Goal: Task Accomplishment & Management: Complete application form

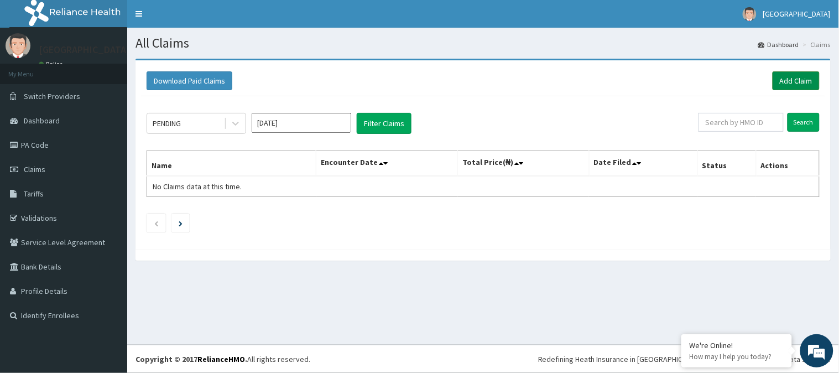
click at [792, 75] on link "Add Claim" at bounding box center [795, 80] width 47 height 19
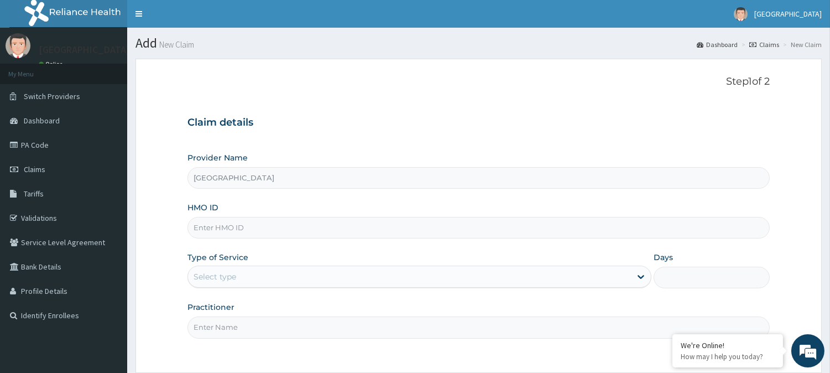
type input "[GEOGRAPHIC_DATA]"
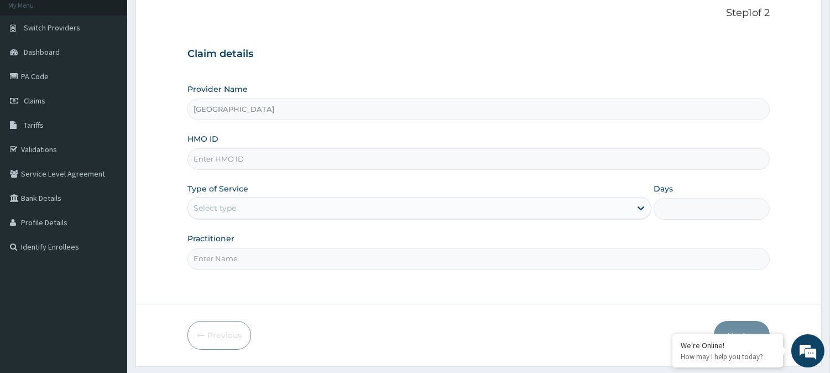
scroll to position [80, 0]
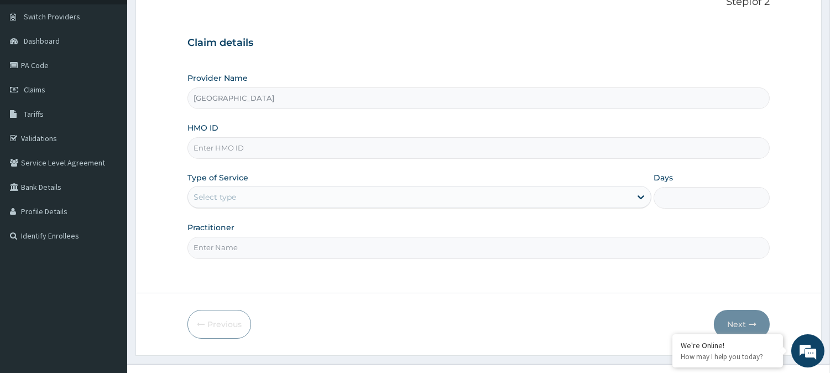
click at [279, 148] on input "HMO ID" at bounding box center [478, 148] width 582 height 22
type input "T"
paste input "TDD/10008/b"
type input "TDD/10008/b"
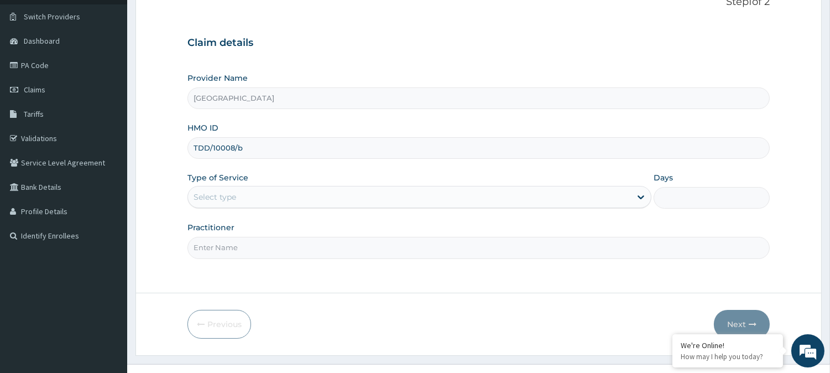
click at [228, 197] on div "Select type" at bounding box center [215, 196] width 43 height 11
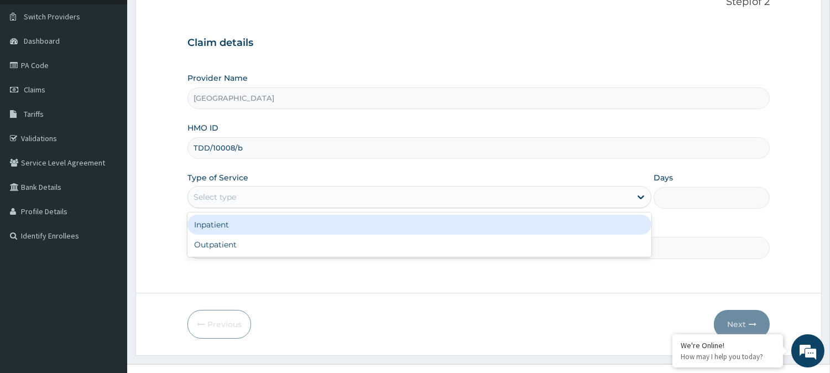
click at [228, 227] on div "Inpatient" at bounding box center [419, 225] width 464 height 20
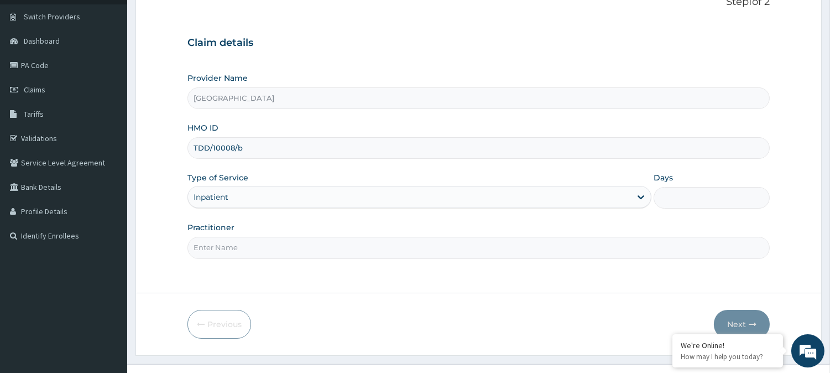
click at [231, 249] on input "Practitioner" at bounding box center [478, 248] width 582 height 22
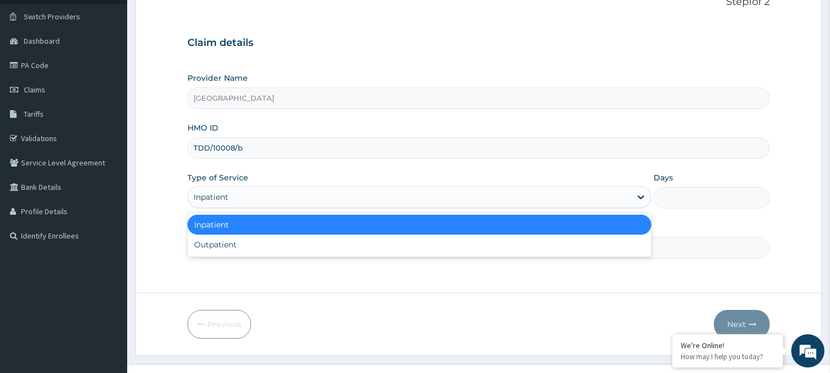
click at [247, 198] on div "Inpatient" at bounding box center [409, 197] width 443 height 18
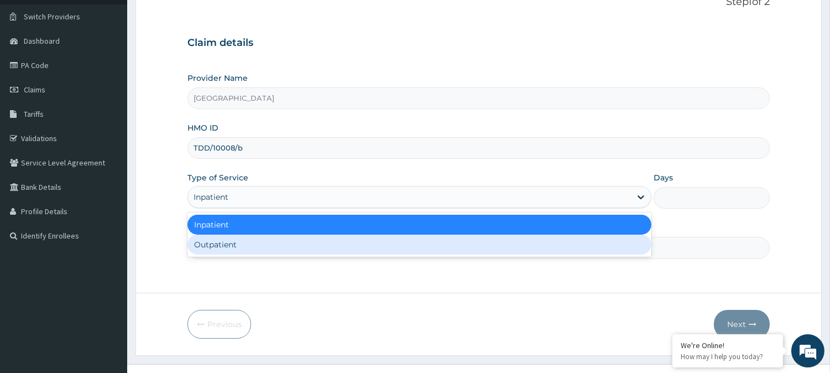
click at [225, 249] on div "Outpatient" at bounding box center [419, 244] width 464 height 20
type input "1"
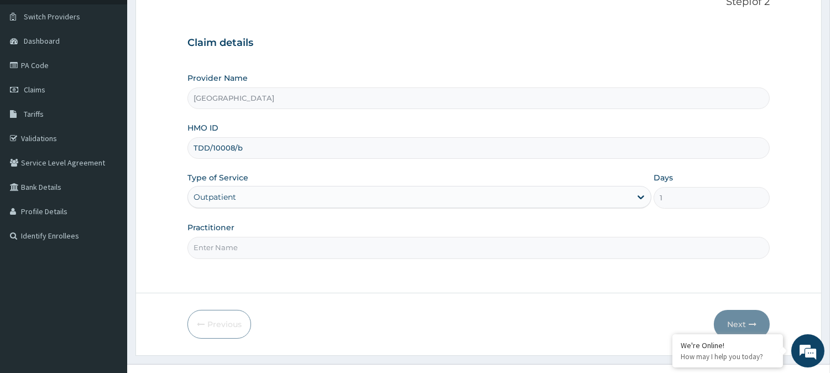
click at [225, 249] on input "Practitioner" at bounding box center [478, 248] width 582 height 22
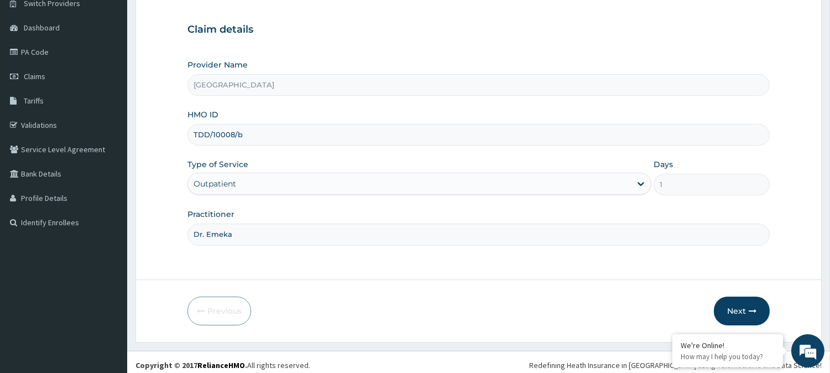
scroll to position [98, 0]
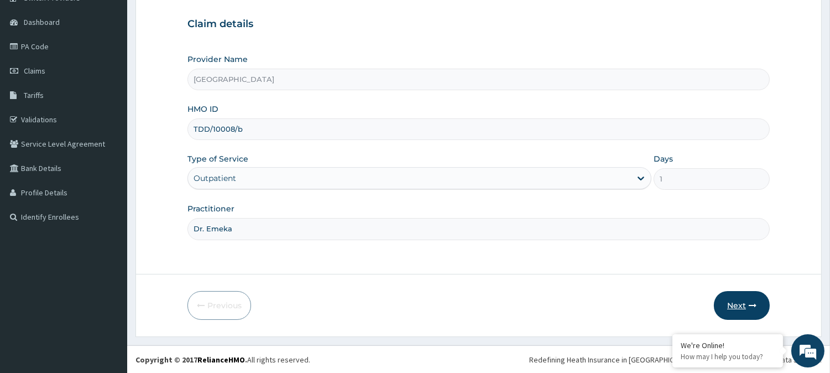
type input "Dr. Emeka"
click at [745, 301] on button "Next" at bounding box center [742, 305] width 56 height 29
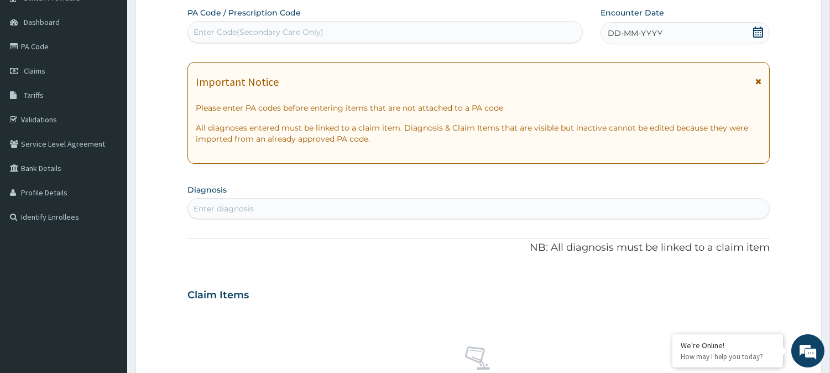
click at [315, 25] on div "Enter Code(Secondary Care Only)" at bounding box center [385, 32] width 394 height 18
paste input "PA/A3F5F7"
type input "PA/A3F5F7"
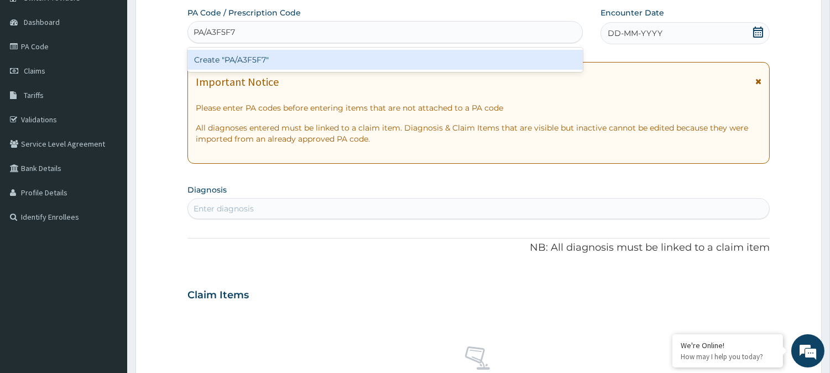
click at [322, 53] on div "Create "PA/A3F5F7"" at bounding box center [384, 60] width 395 height 20
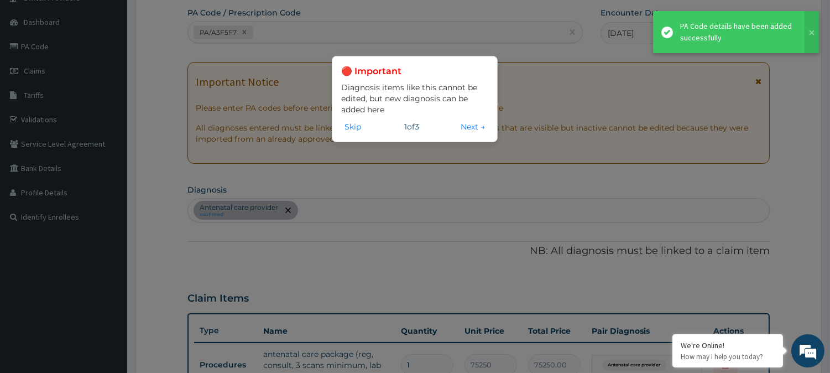
scroll to position [100, 0]
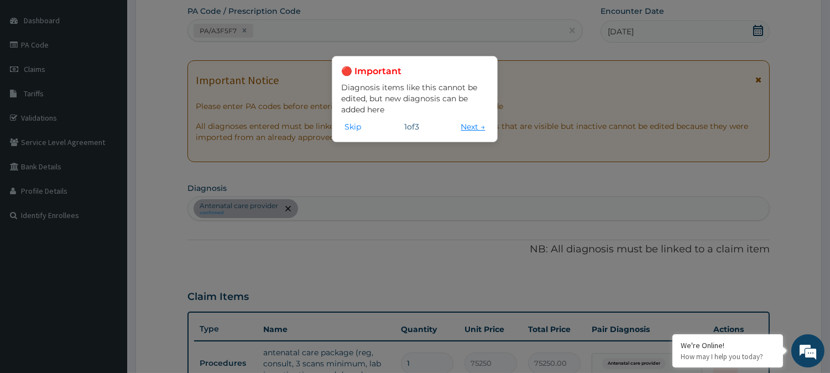
click at [464, 124] on button "Next →" at bounding box center [472, 127] width 31 height 12
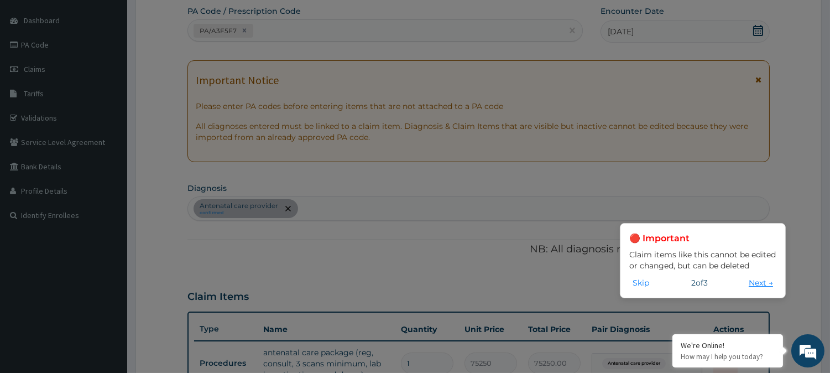
click at [758, 279] on button "Next →" at bounding box center [760, 282] width 31 height 12
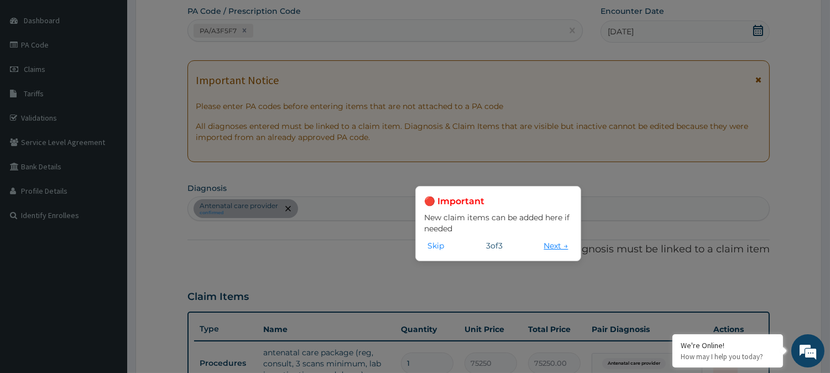
click at [550, 247] on button "Next →" at bounding box center [556, 245] width 31 height 12
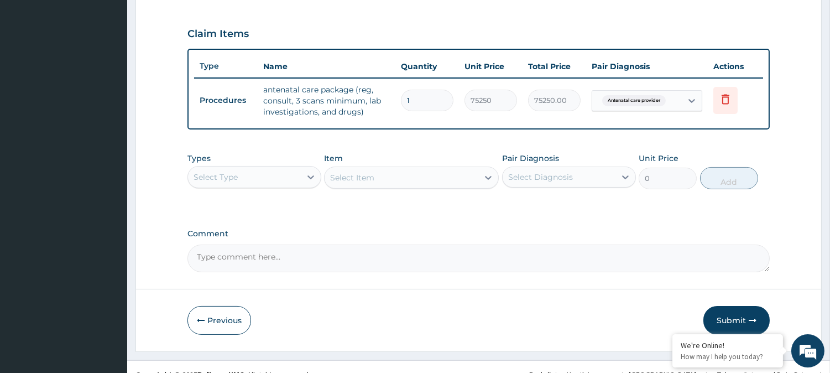
scroll to position [377, 0]
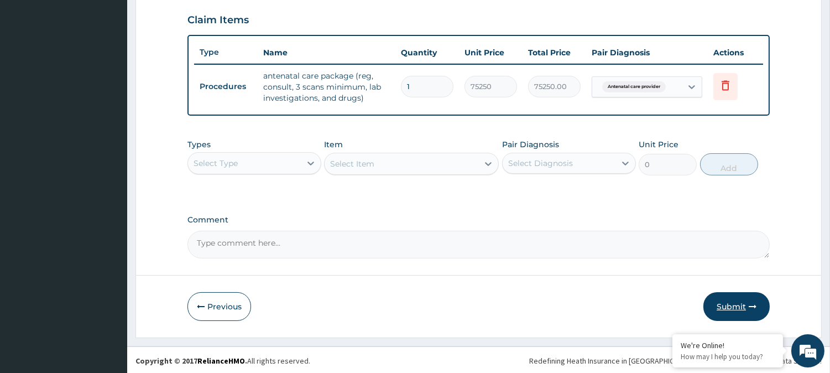
click at [741, 306] on button "Submit" at bounding box center [736, 306] width 66 height 29
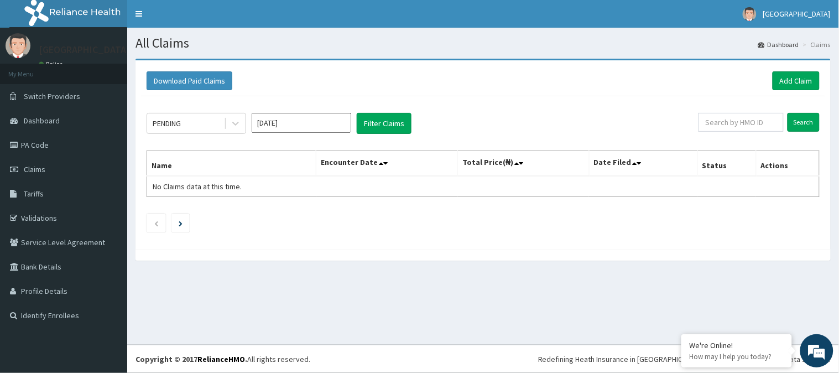
click at [480, 188] on table "Name Encounter Date Total Price(₦) Date Filed Status Actions No Claims data at …" at bounding box center [483, 173] width 673 height 46
click at [268, 125] on input "[DATE]" at bounding box center [302, 123] width 100 height 20
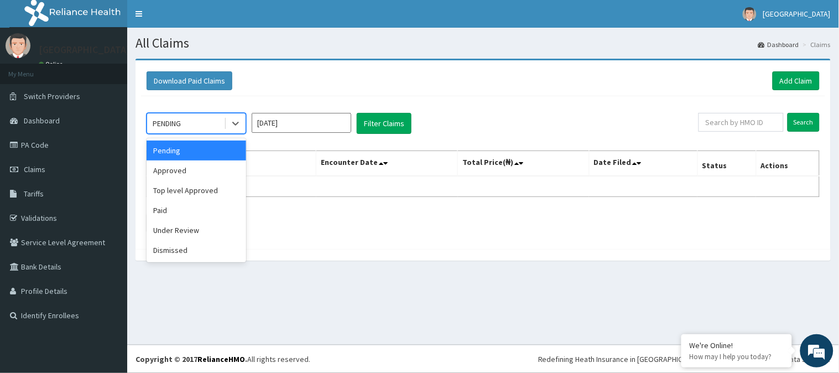
click at [207, 125] on div "PENDING" at bounding box center [185, 123] width 77 height 18
click at [183, 169] on div "Approved" at bounding box center [197, 170] width 100 height 20
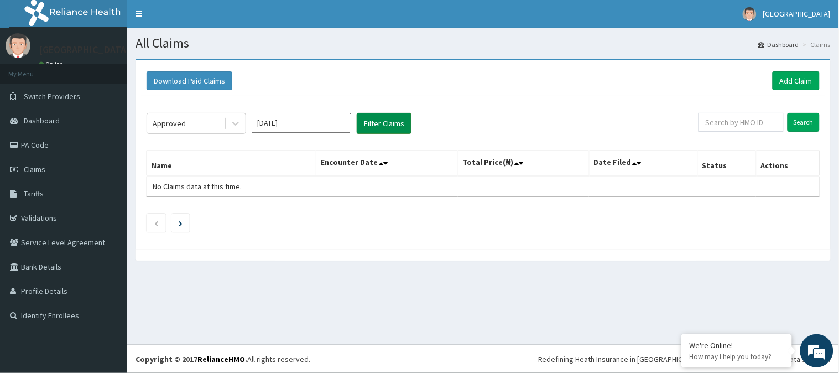
click at [370, 126] on button "Filter Claims" at bounding box center [384, 123] width 55 height 21
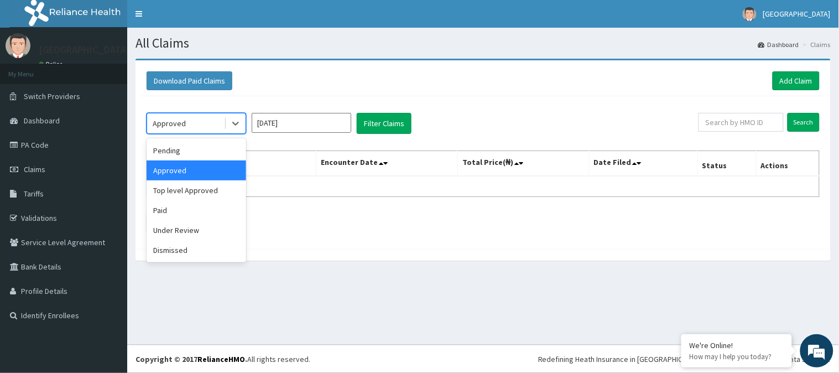
click at [195, 120] on div "Approved" at bounding box center [185, 123] width 77 height 18
click at [173, 225] on div "Under Review" at bounding box center [197, 230] width 100 height 20
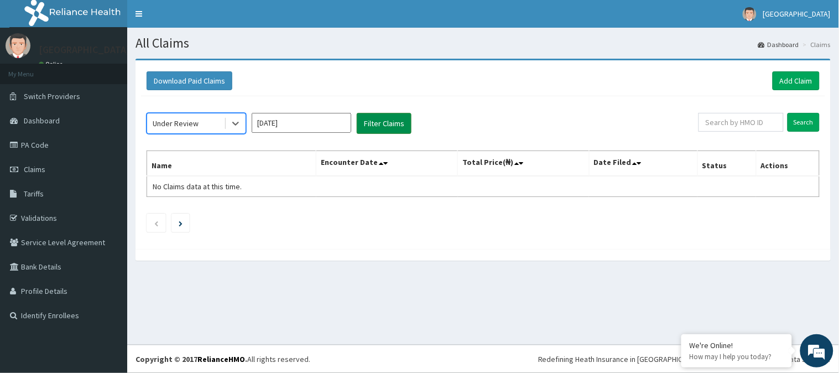
click at [373, 129] on button "Filter Claims" at bounding box center [384, 123] width 55 height 21
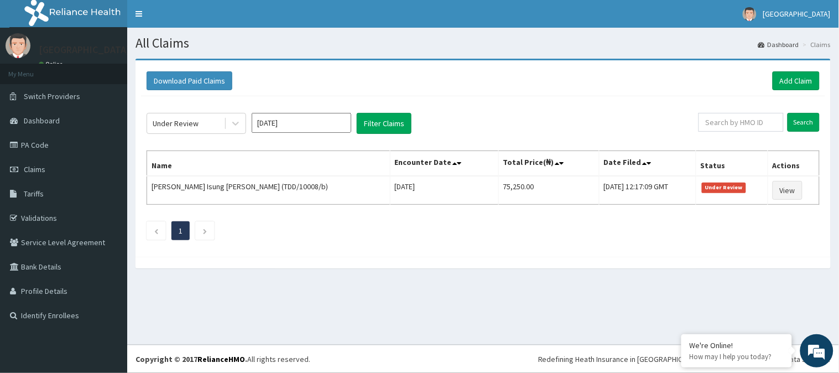
click at [266, 123] on input "Jul 2025" at bounding box center [302, 123] width 100 height 20
click at [334, 194] on div "Jun" at bounding box center [334, 192] width 22 height 20
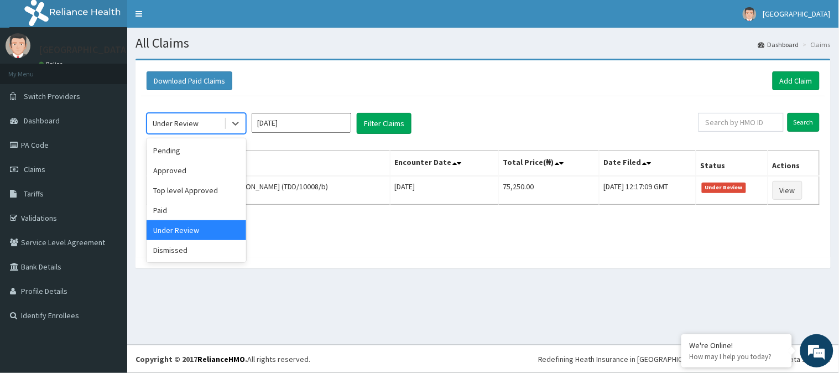
click at [189, 118] on div "Under Review" at bounding box center [176, 123] width 46 height 11
click at [177, 168] on div "Approved" at bounding box center [197, 170] width 100 height 20
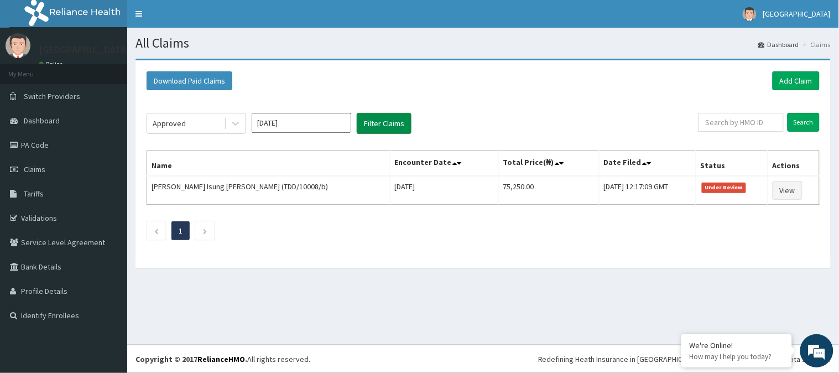
click at [379, 126] on button "Filter Claims" at bounding box center [384, 123] width 55 height 21
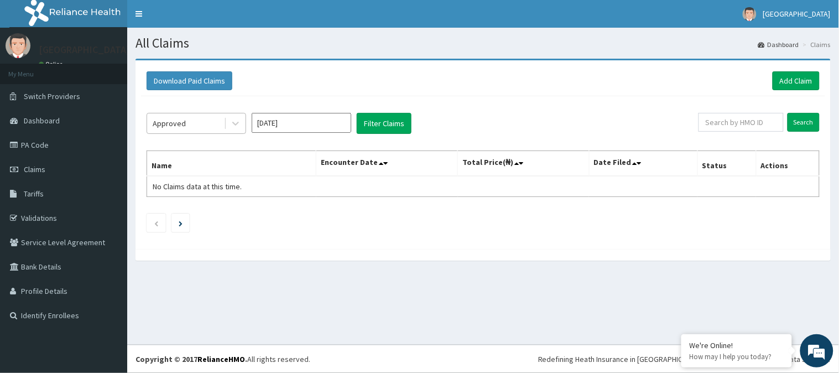
click at [184, 122] on div "Approved" at bounding box center [185, 123] width 77 height 18
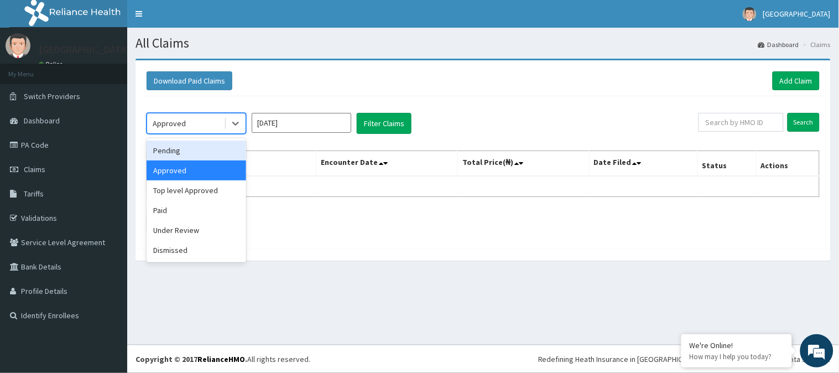
click at [181, 152] on div "Pending" at bounding box center [197, 150] width 100 height 20
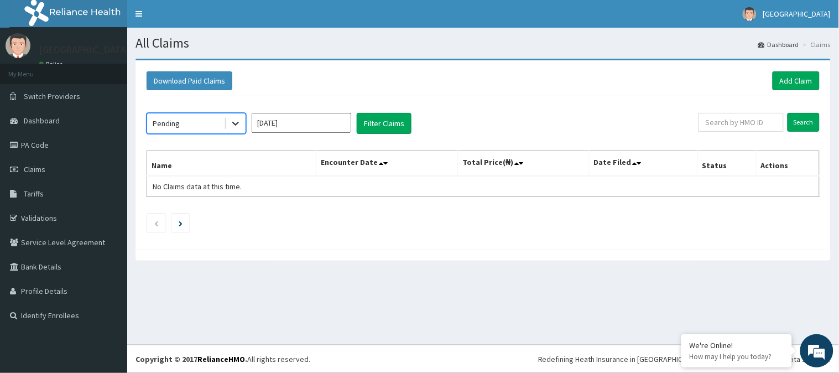
click at [231, 124] on icon at bounding box center [235, 123] width 11 height 11
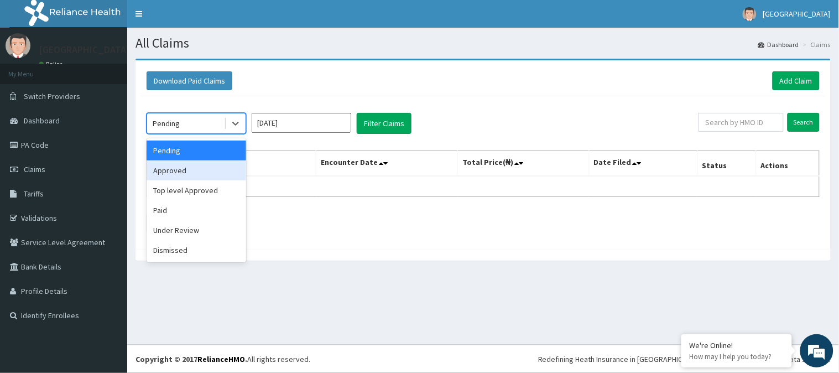
click at [174, 166] on div "Approved" at bounding box center [197, 170] width 100 height 20
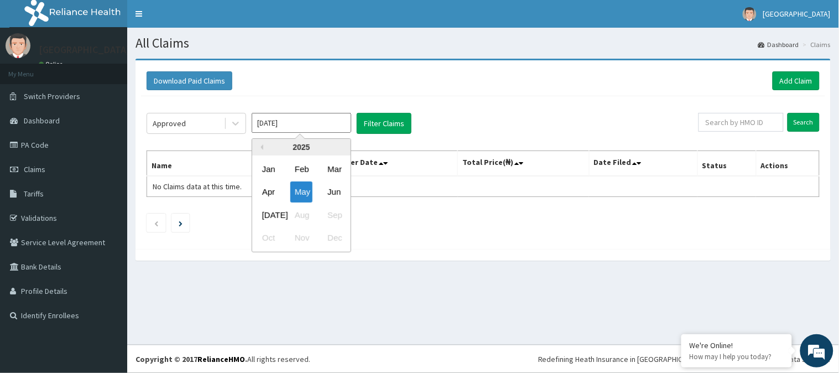
click at [284, 125] on input "May 2025" at bounding box center [302, 123] width 100 height 20
click at [330, 191] on div "Jun" at bounding box center [334, 192] width 22 height 20
click at [390, 111] on div "Approved May 2025 Filter Claims Search Name Encounter Date Total Price(₦) Date …" at bounding box center [483, 169] width 684 height 147
click at [336, 117] on input "May 2025" at bounding box center [302, 123] width 100 height 20
click at [330, 192] on div "Jun" at bounding box center [334, 192] width 22 height 20
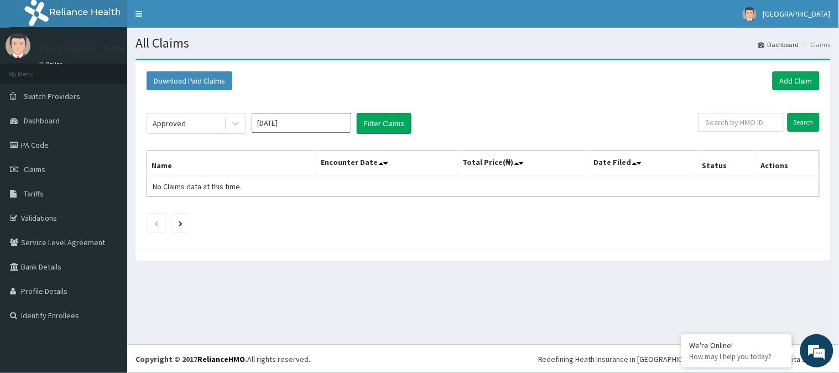
click at [297, 121] on input "May 2025" at bounding box center [302, 123] width 100 height 20
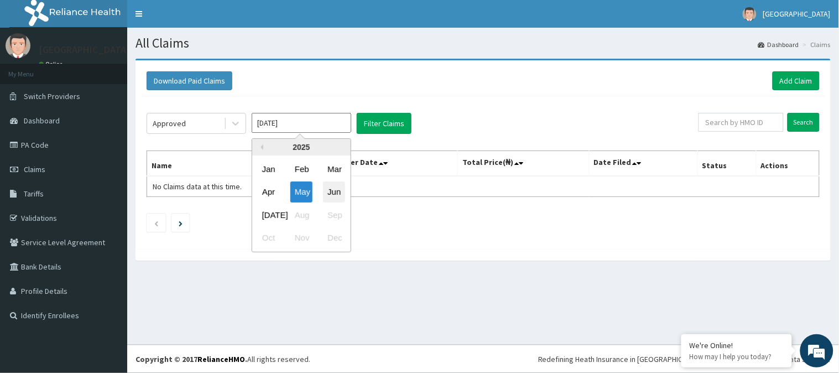
click at [334, 198] on div "Jun" at bounding box center [334, 192] width 22 height 20
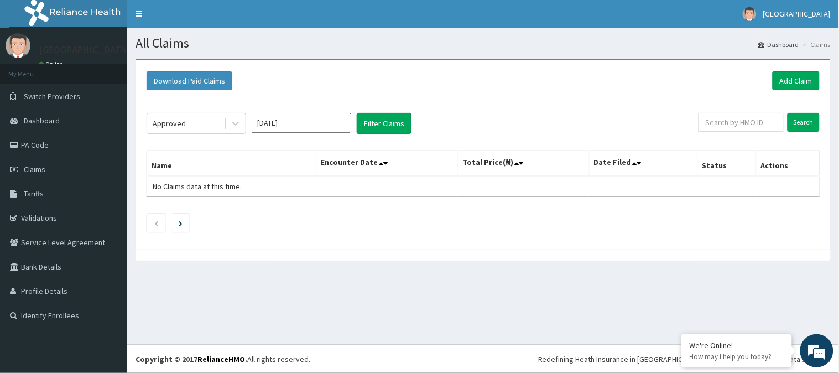
click at [300, 122] on input "May 2025" at bounding box center [302, 123] width 100 height 20
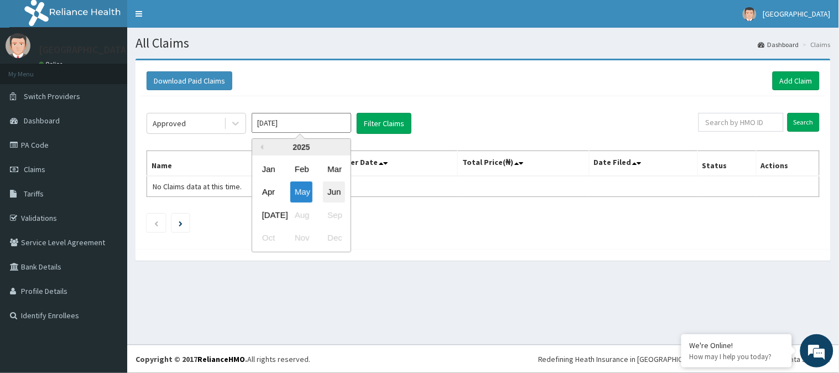
click at [337, 184] on div "Jun" at bounding box center [334, 192] width 22 height 20
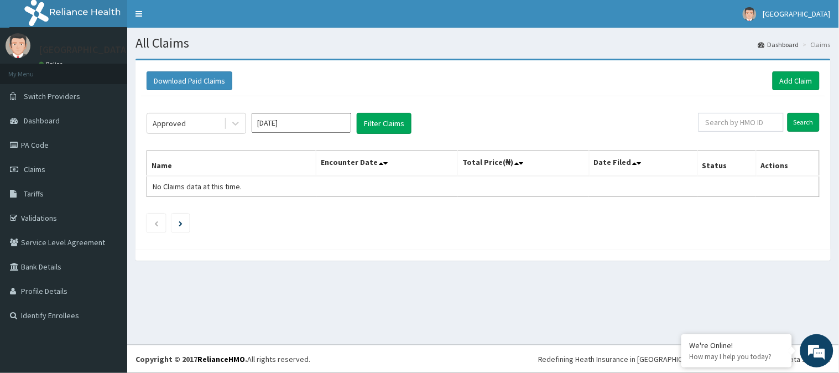
click at [299, 123] on input "May 2025" at bounding box center [302, 123] width 100 height 20
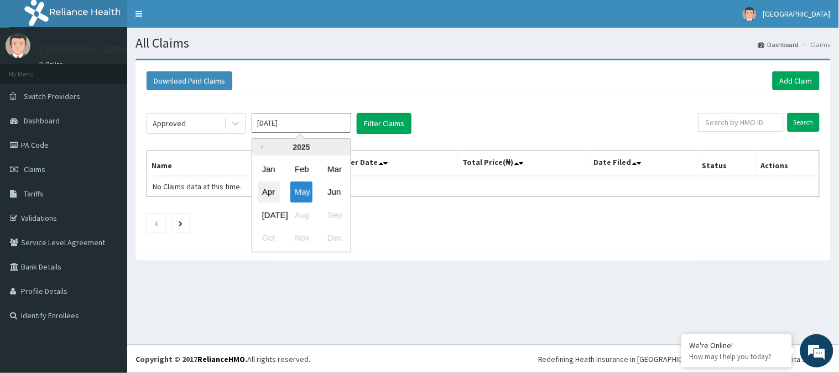
click at [267, 189] on div "Apr" at bounding box center [269, 192] width 22 height 20
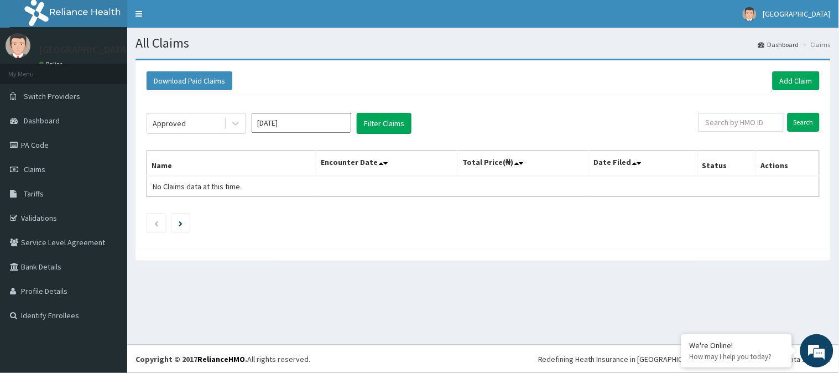
click at [270, 126] on input "Mar 2025" at bounding box center [302, 123] width 100 height 20
click at [274, 208] on div "Jul" at bounding box center [269, 215] width 22 height 20
click at [374, 126] on button "Filter Claims" at bounding box center [384, 123] width 55 height 21
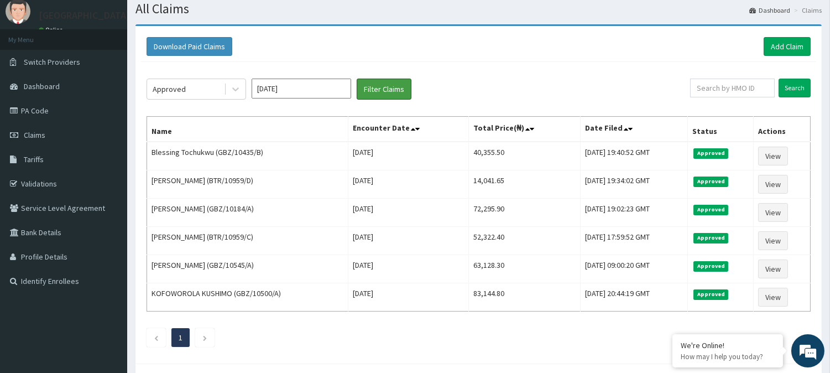
scroll to position [85, 0]
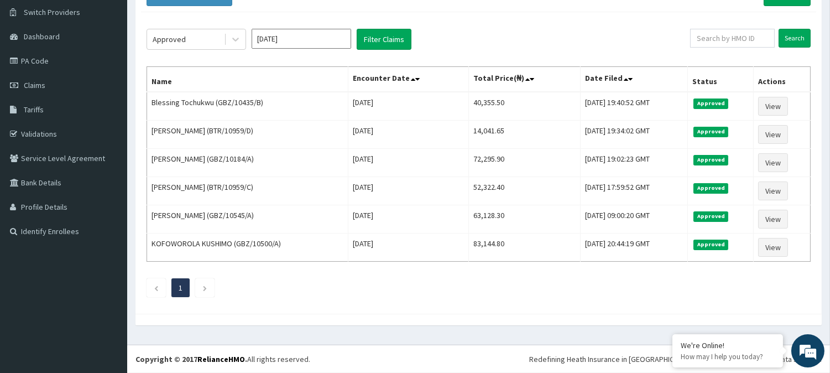
click at [283, 45] on input "Jun 2025" at bounding box center [302, 39] width 100 height 20
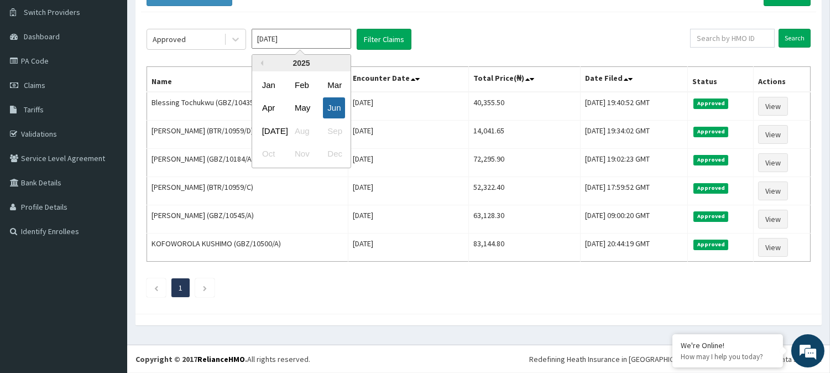
click at [333, 109] on div "Jun" at bounding box center [334, 108] width 22 height 20
click at [310, 36] on input "May 2025" at bounding box center [302, 39] width 100 height 20
click at [275, 139] on div "Jul" at bounding box center [269, 131] width 22 height 20
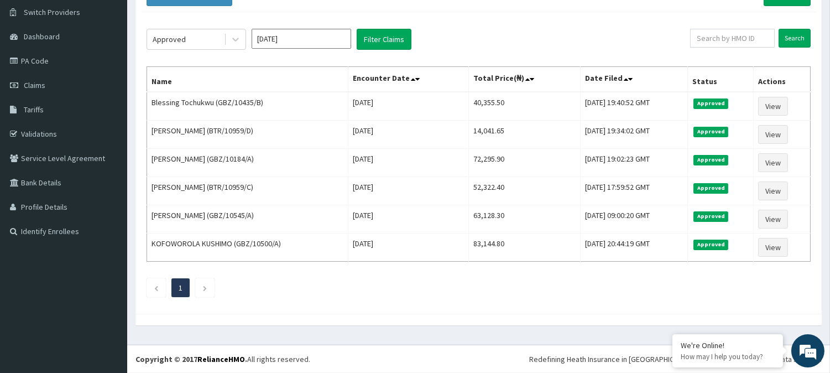
type input "Jun 2025"
click at [295, 45] on input "Jun 2025" at bounding box center [302, 39] width 100 height 20
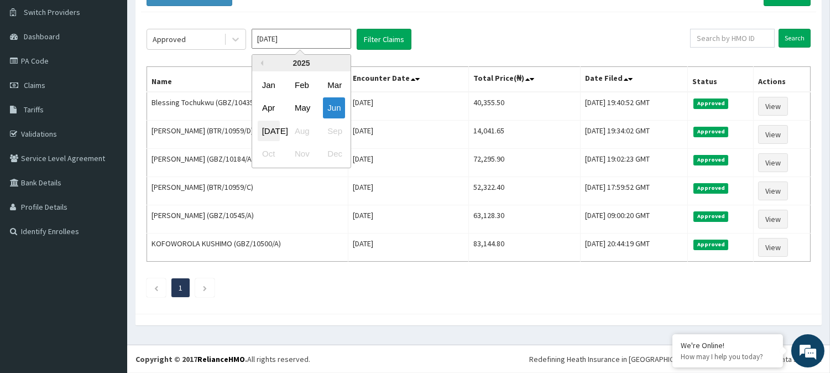
click at [274, 124] on div "Jul" at bounding box center [269, 131] width 22 height 20
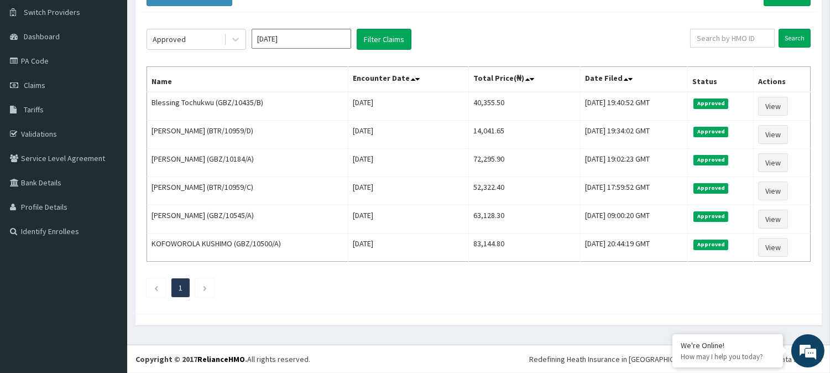
click at [276, 41] on input "Jun 2025" at bounding box center [302, 39] width 100 height 20
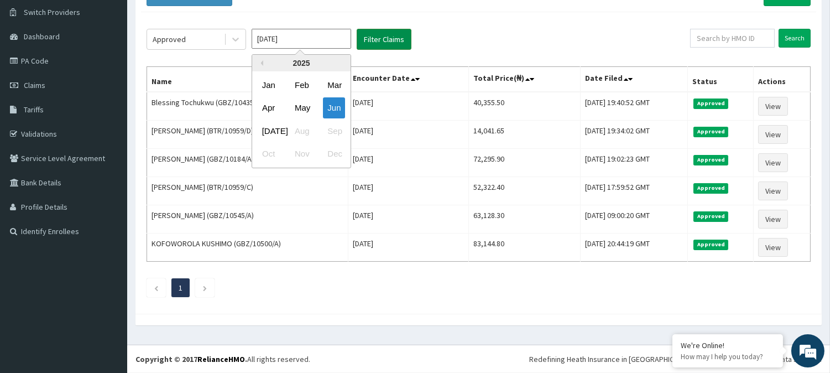
click at [395, 41] on button "Filter Claims" at bounding box center [384, 39] width 55 height 21
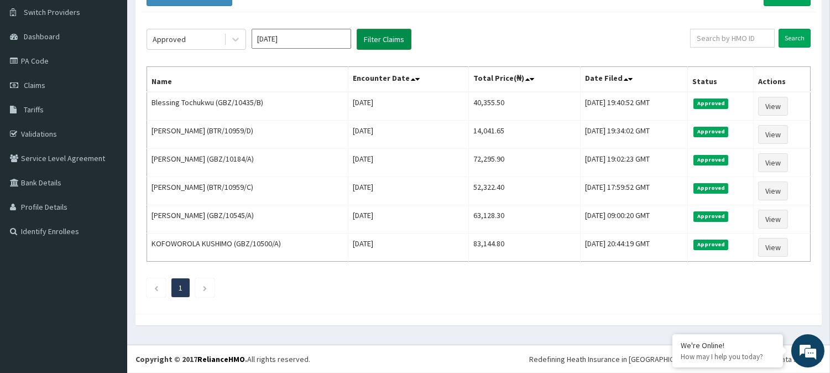
click at [395, 41] on button "Filter Claims" at bounding box center [384, 39] width 55 height 21
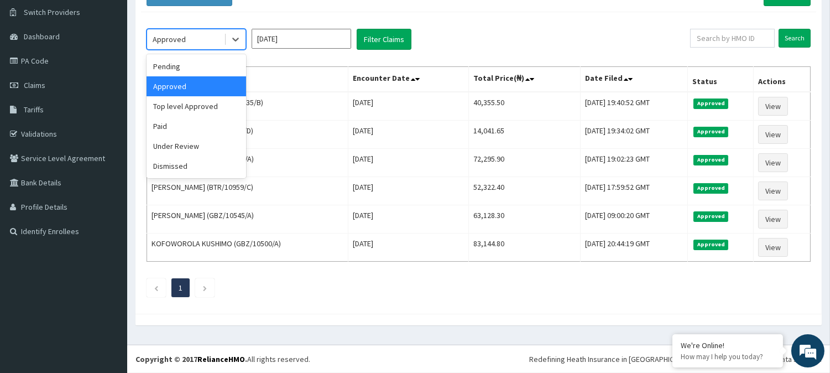
click at [210, 37] on div "Approved" at bounding box center [185, 39] width 77 height 18
click at [192, 123] on div "Paid" at bounding box center [197, 126] width 100 height 20
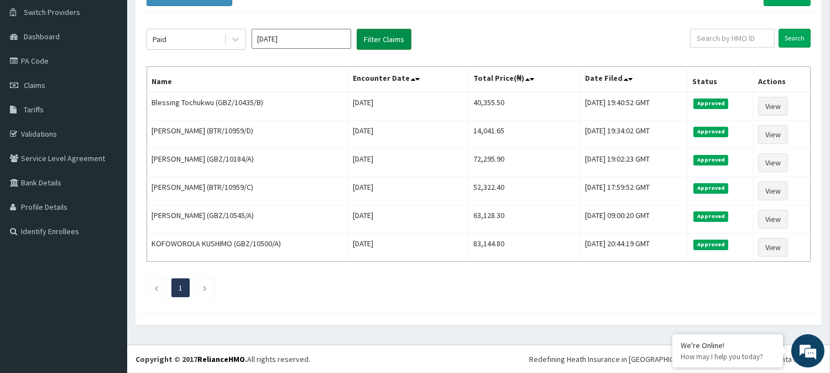
click at [383, 42] on button "Filter Claims" at bounding box center [384, 39] width 55 height 21
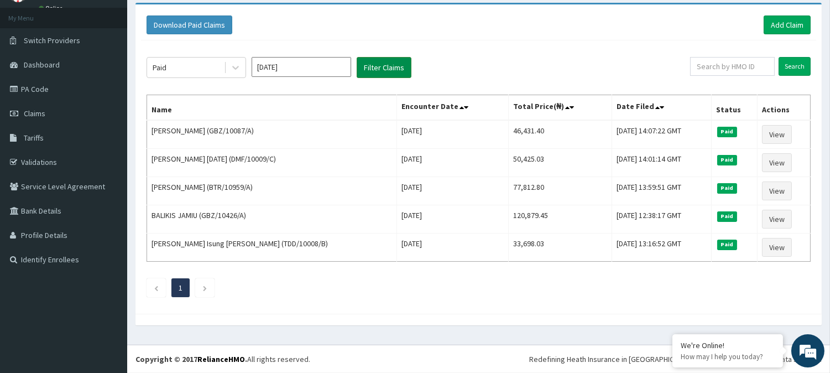
scroll to position [56, 0]
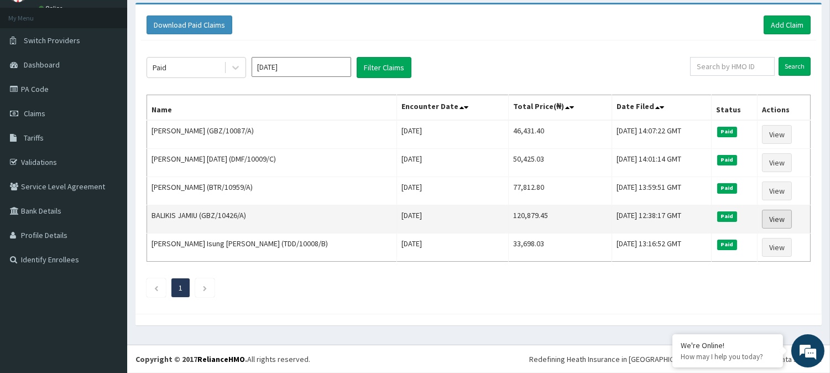
click at [767, 222] on link "View" at bounding box center [777, 219] width 30 height 19
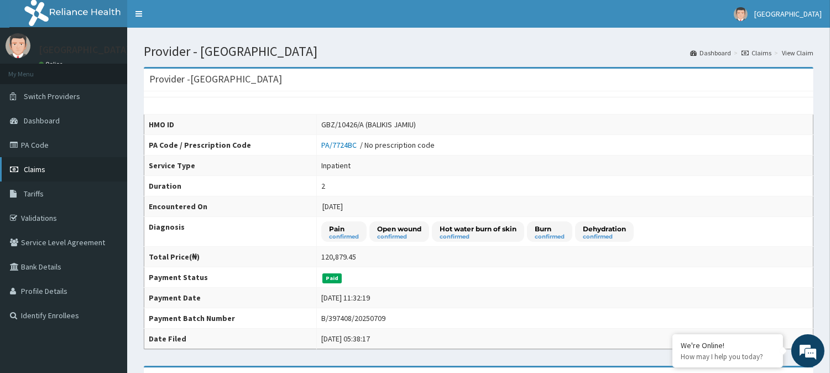
click at [36, 164] on span "Claims" at bounding box center [35, 169] width 22 height 10
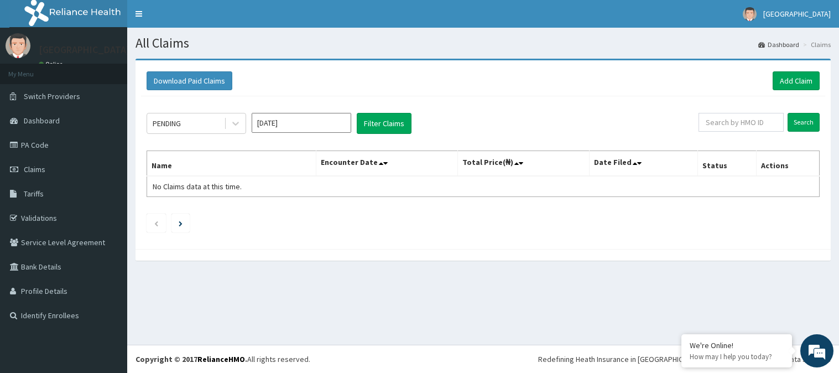
click at [197, 121] on div "PENDING" at bounding box center [185, 123] width 77 height 18
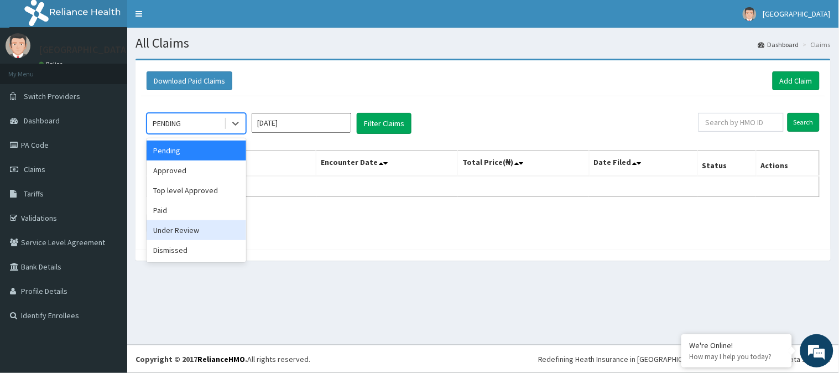
click at [192, 233] on div "Under Review" at bounding box center [197, 230] width 100 height 20
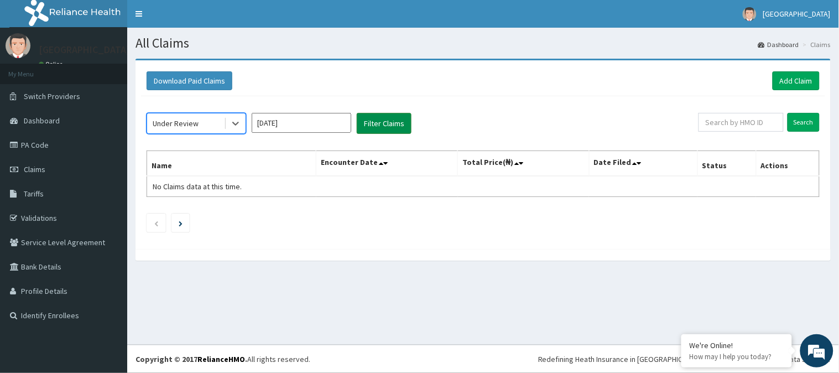
click at [389, 127] on button "Filter Claims" at bounding box center [384, 123] width 55 height 21
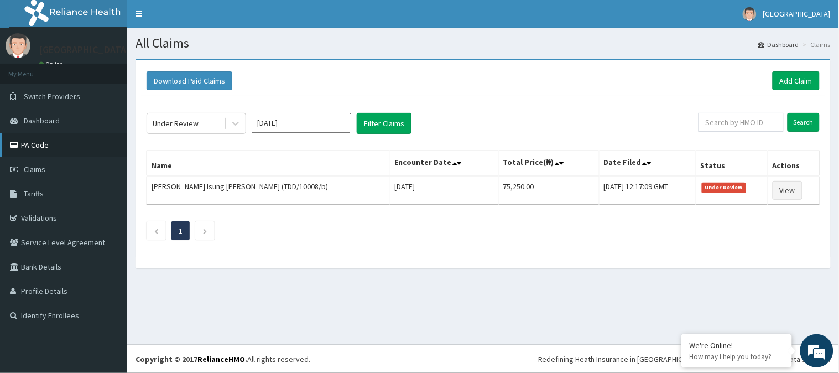
click at [45, 148] on link "PA Code" at bounding box center [63, 145] width 127 height 24
